Goal: Transaction & Acquisition: Purchase product/service

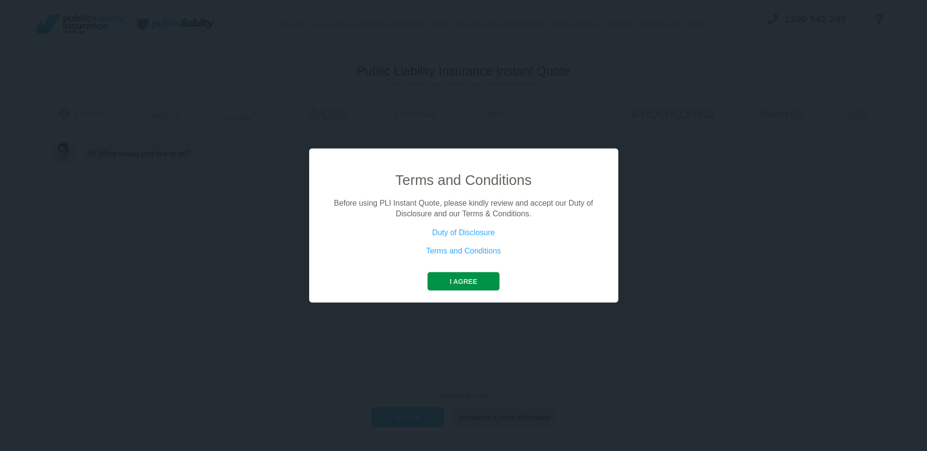
click at [493, 278] on button "I agree" at bounding box center [463, 281] width 72 height 18
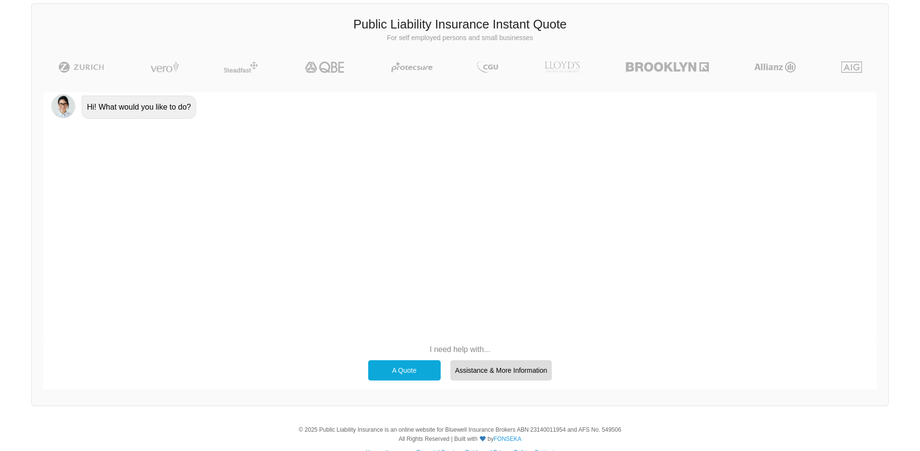
scroll to position [62, 0]
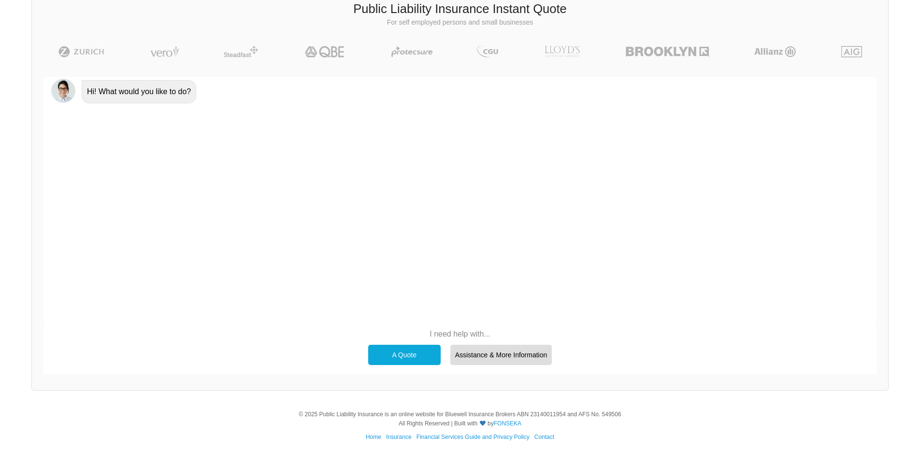
click at [415, 361] on div "A Quote" at bounding box center [404, 355] width 72 height 20
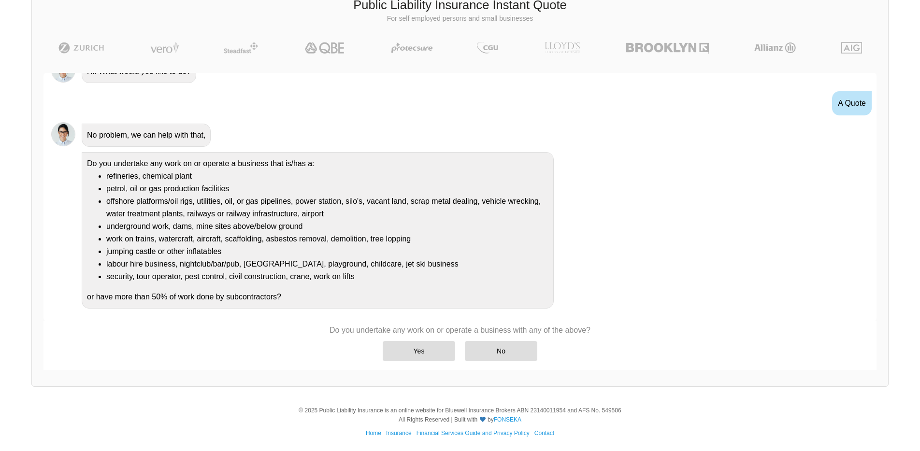
scroll to position [67, 0]
click at [413, 353] on div "Yes" at bounding box center [419, 351] width 72 height 20
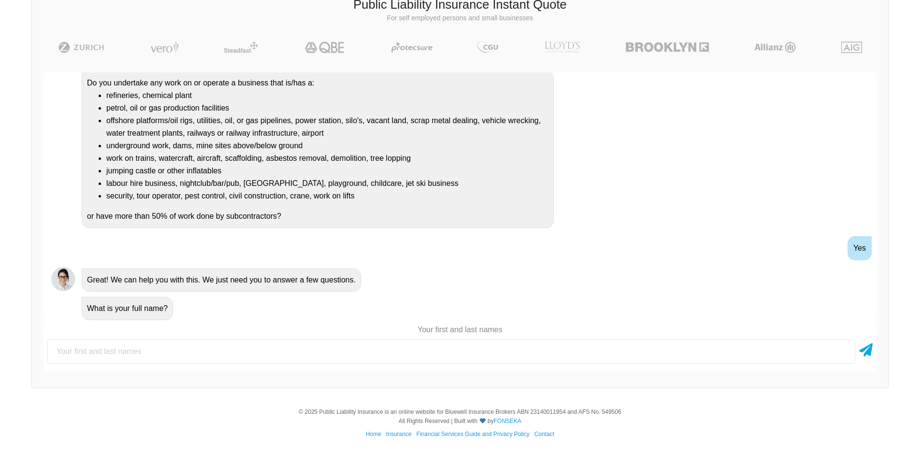
scroll to position [99, 0]
type input "b"
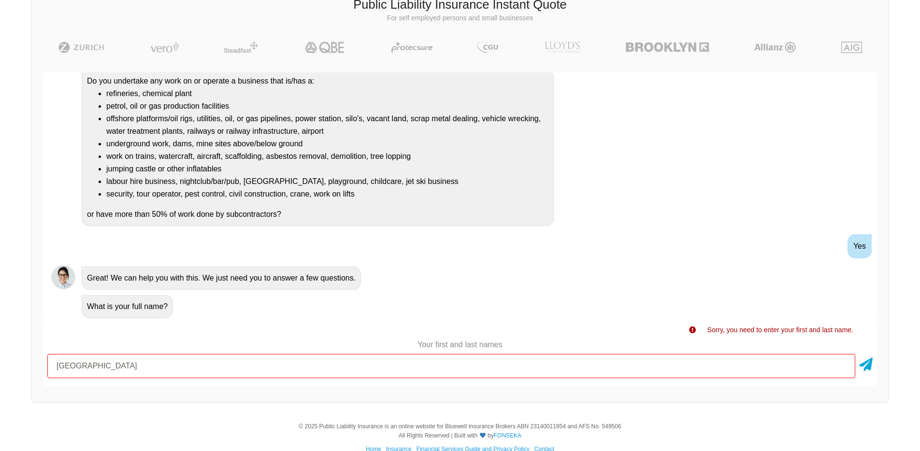
type input "[GEOGRAPHIC_DATA]"
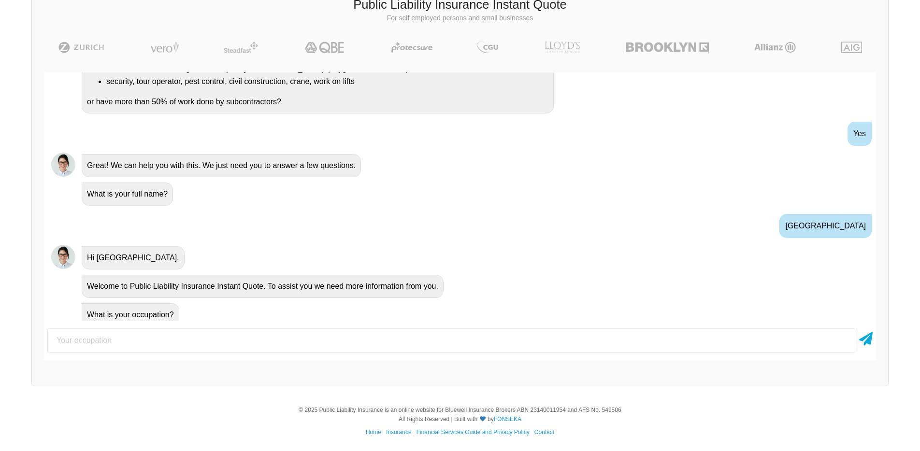
scroll to position [219, 0]
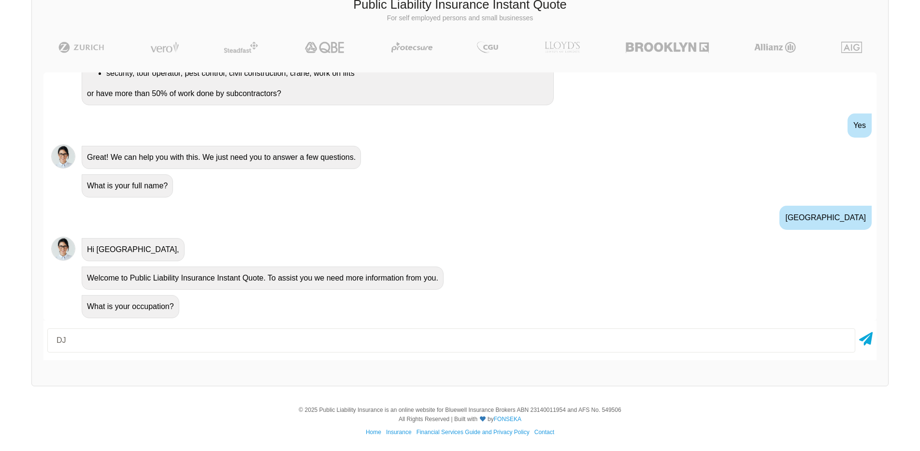
type input "DJ"
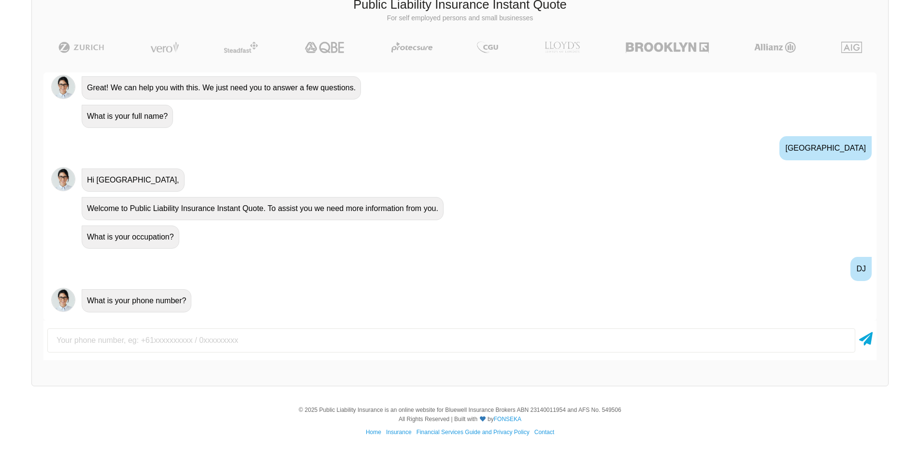
scroll to position [293, 0]
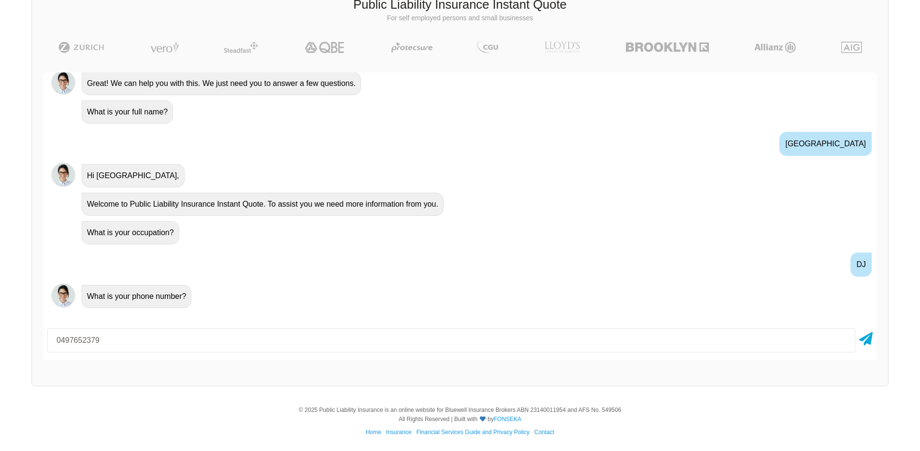
type input "0497652379"
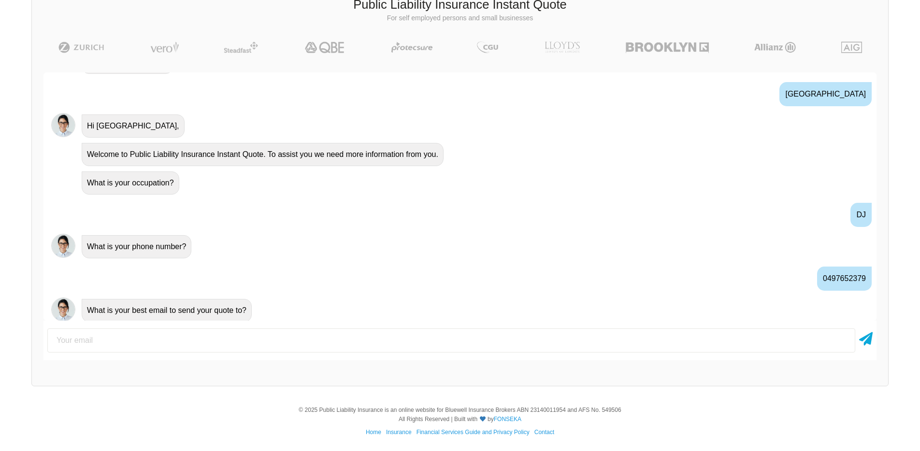
scroll to position [347, 0]
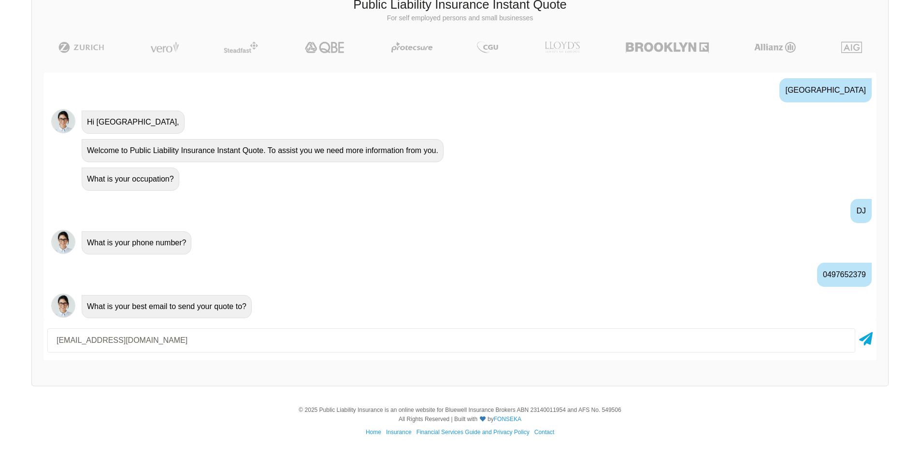
type input "[EMAIL_ADDRESS][DOMAIN_NAME]"
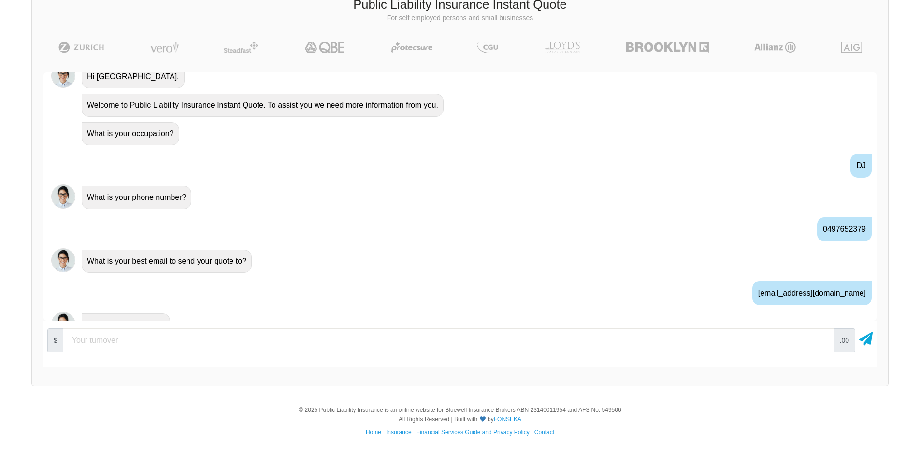
scroll to position [411, 0]
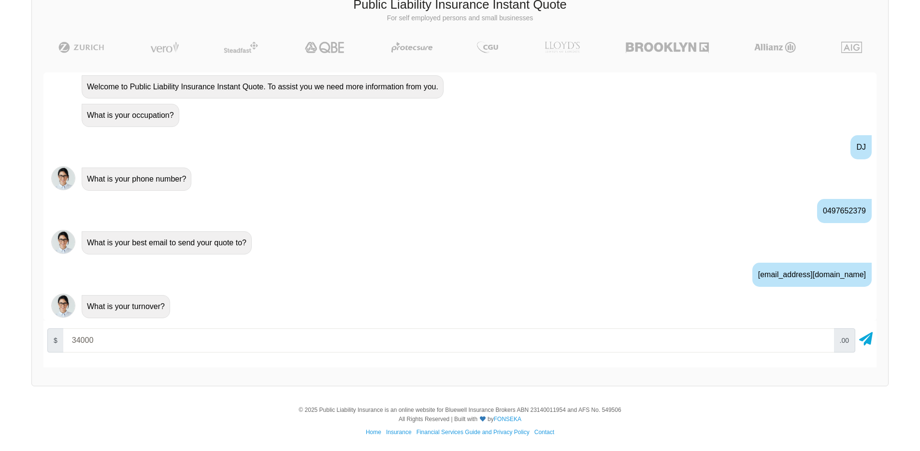
type input "34000"
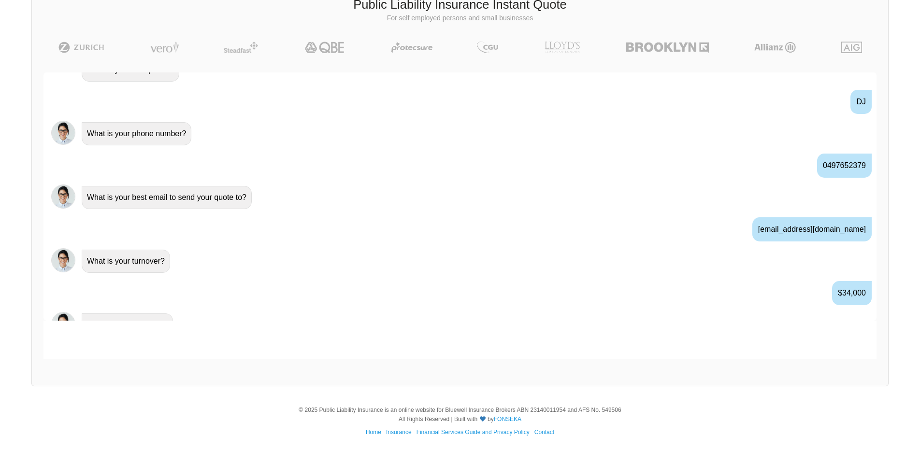
scroll to position [474, 0]
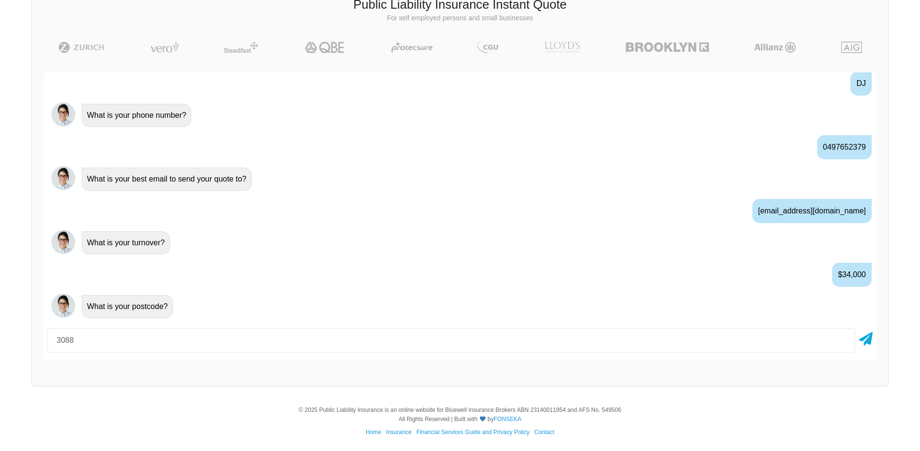
type input "3088"
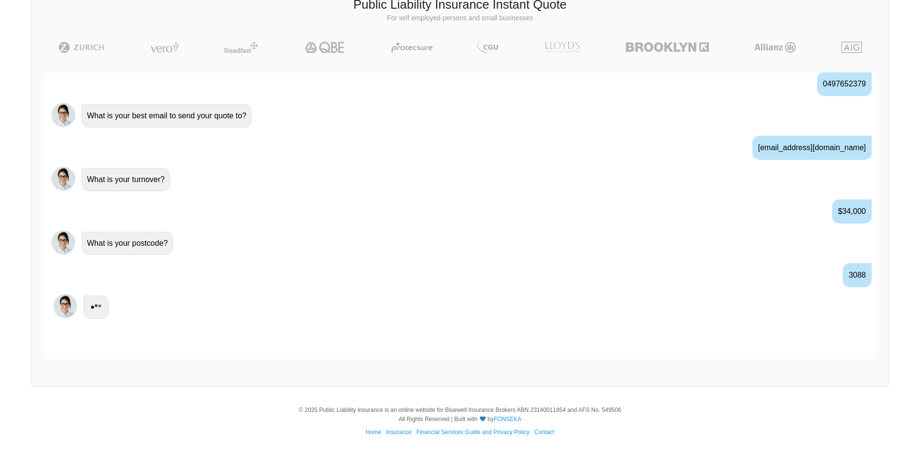
scroll to position [538, 0]
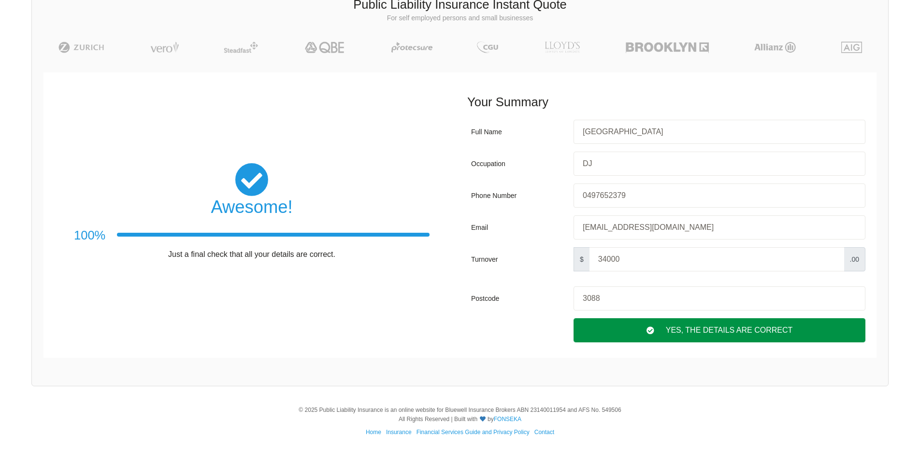
click at [711, 334] on div "Yes, The Details are correct" at bounding box center [719, 330] width 292 height 24
